Goal: Information Seeking & Learning: Learn about a topic

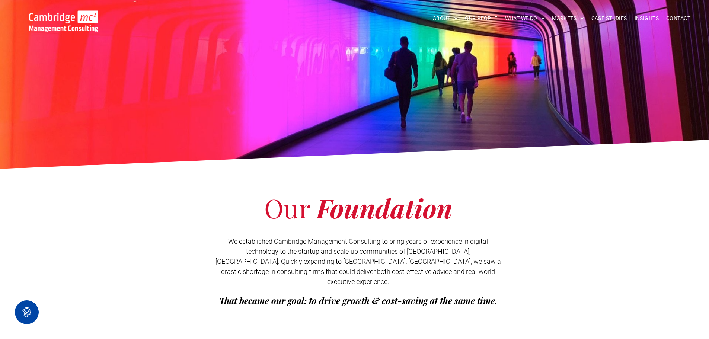
scroll to position [149, 0]
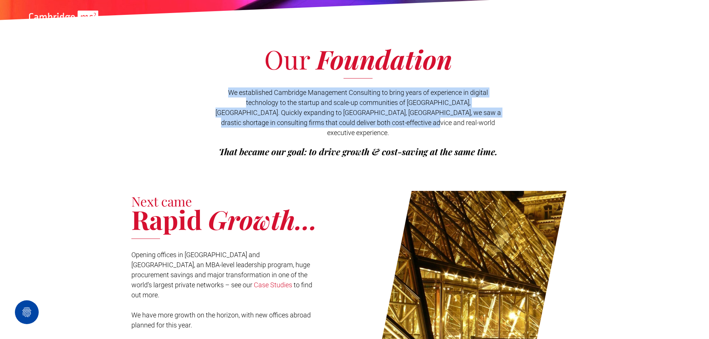
drag, startPoint x: 226, startPoint y: 94, endPoint x: 440, endPoint y: 119, distance: 215.1
click at [440, 119] on p "We established Cambridge Management Consulting to bring years of experience in …" at bounding box center [358, 112] width 286 height 50
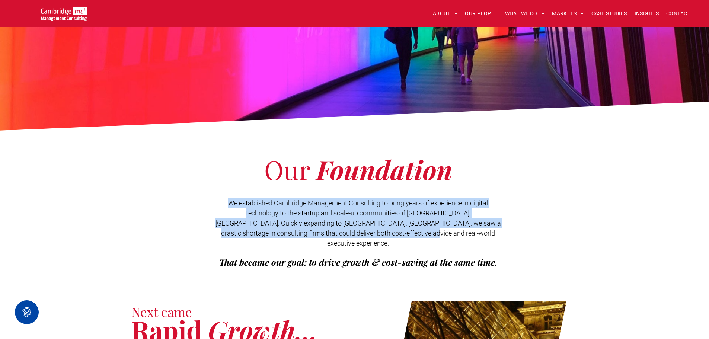
scroll to position [0, 0]
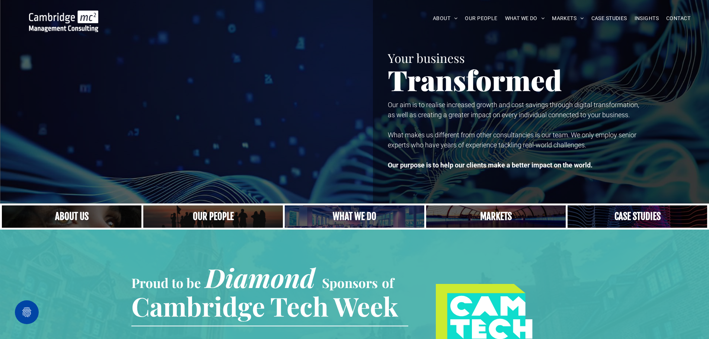
scroll to position [37, 0]
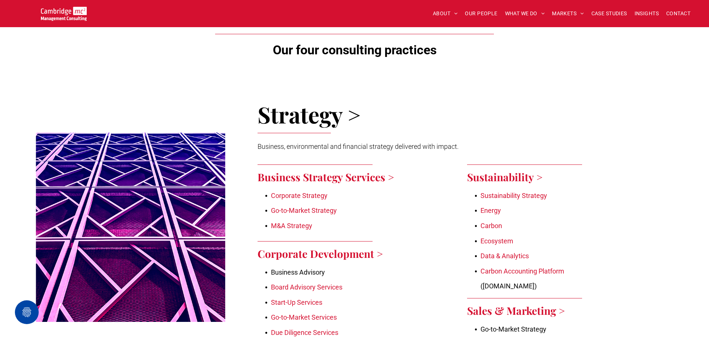
scroll to position [260, 0]
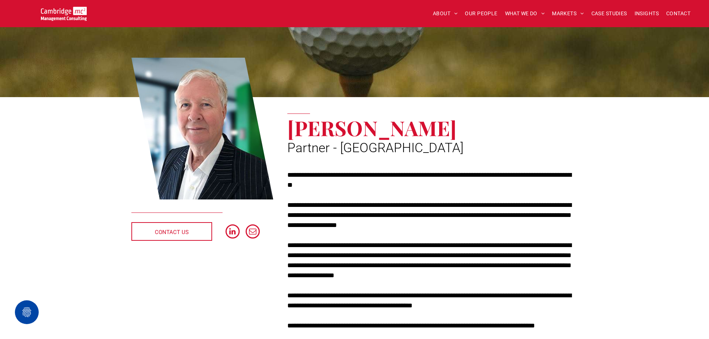
scroll to position [37, 0]
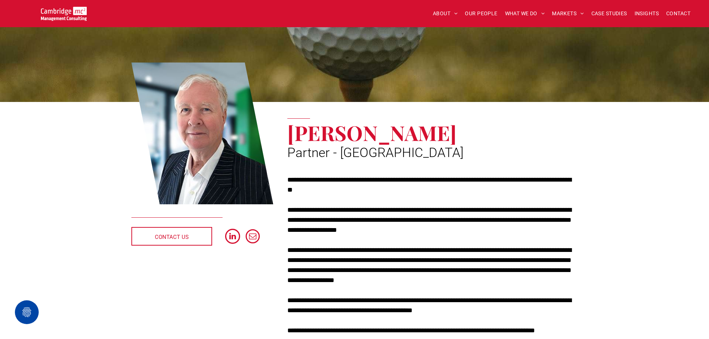
click at [230, 238] on span "linkedin" at bounding box center [232, 236] width 15 height 15
